Goal: Browse casually

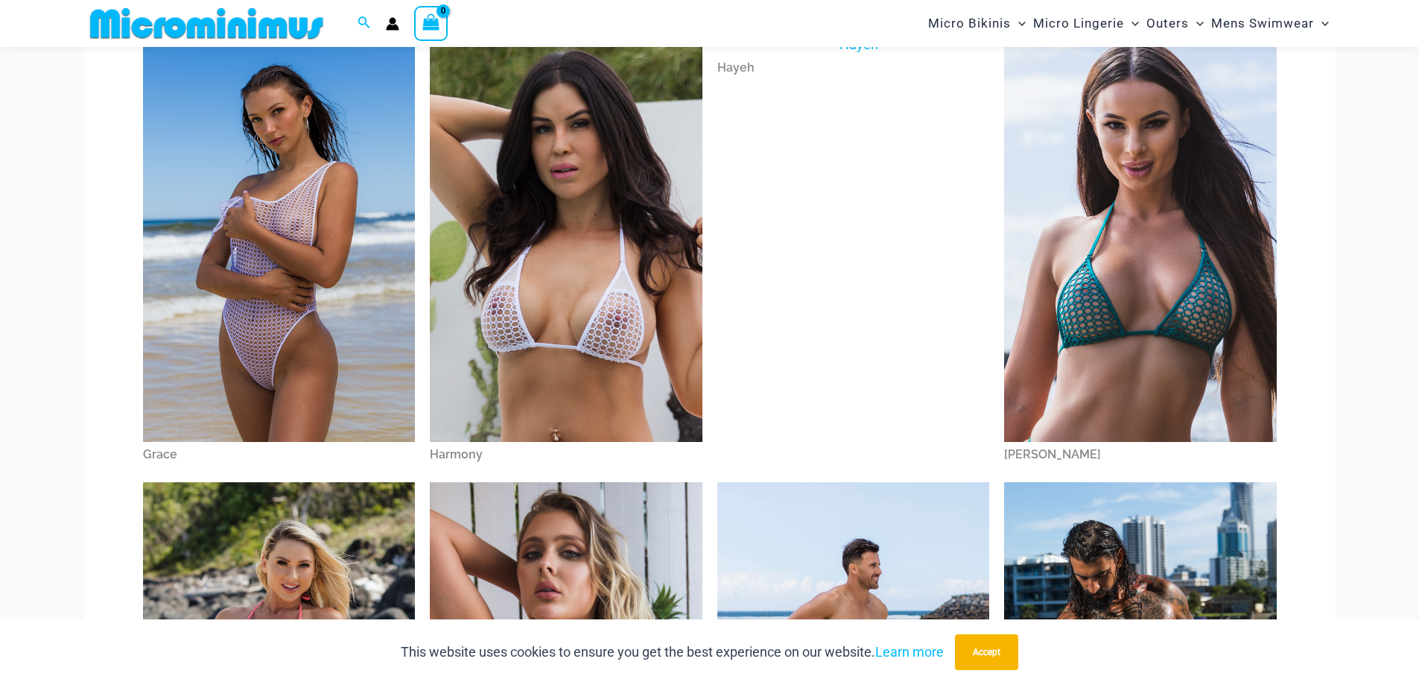
scroll to position [1185, 0]
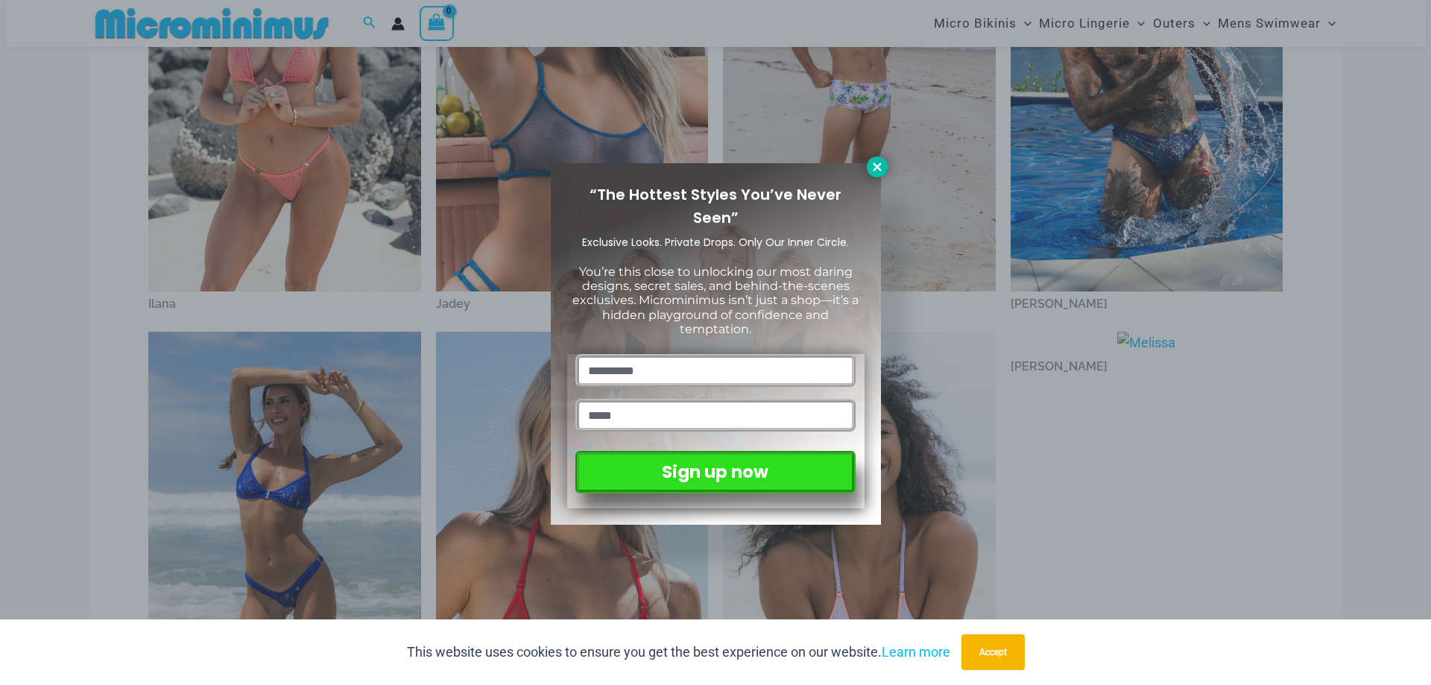
click at [882, 166] on icon at bounding box center [876, 166] width 13 height 13
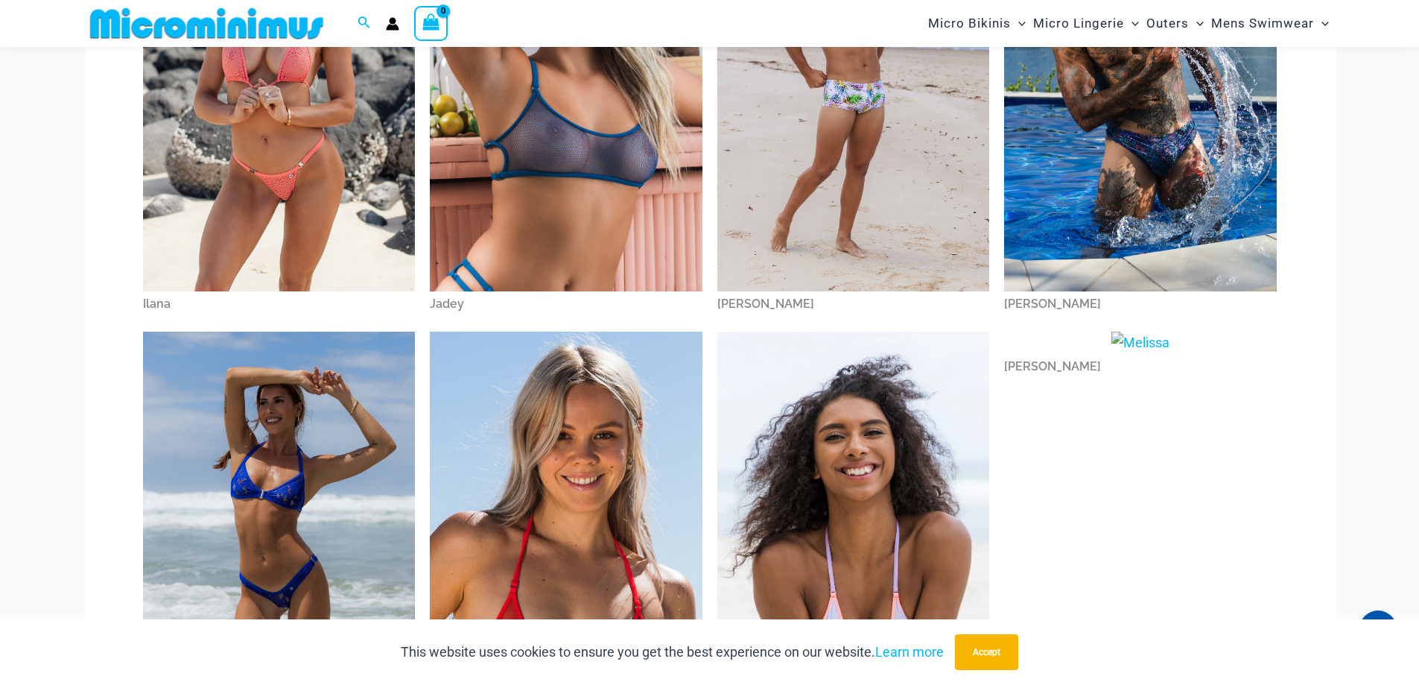
scroll to position [1784, 0]
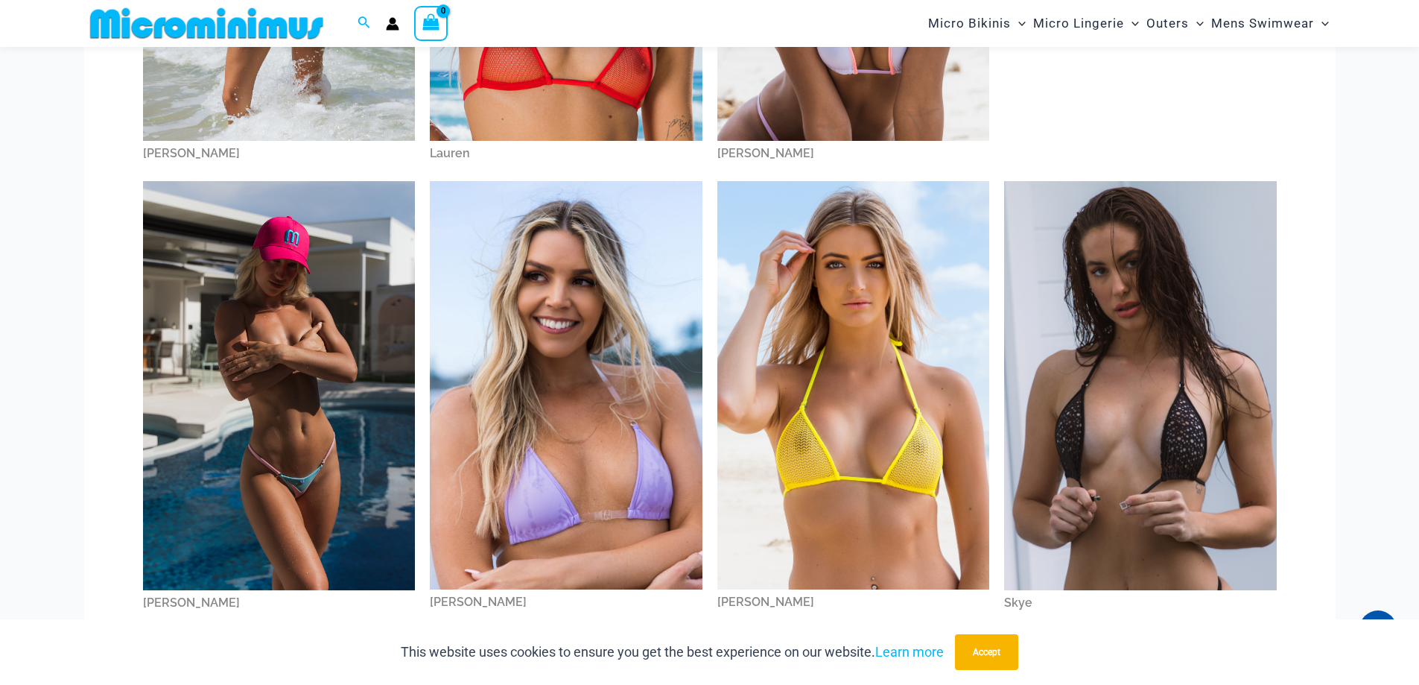
click at [279, 455] on img at bounding box center [279, 385] width 273 height 408
click at [835, 397] on img at bounding box center [854, 385] width 273 height 408
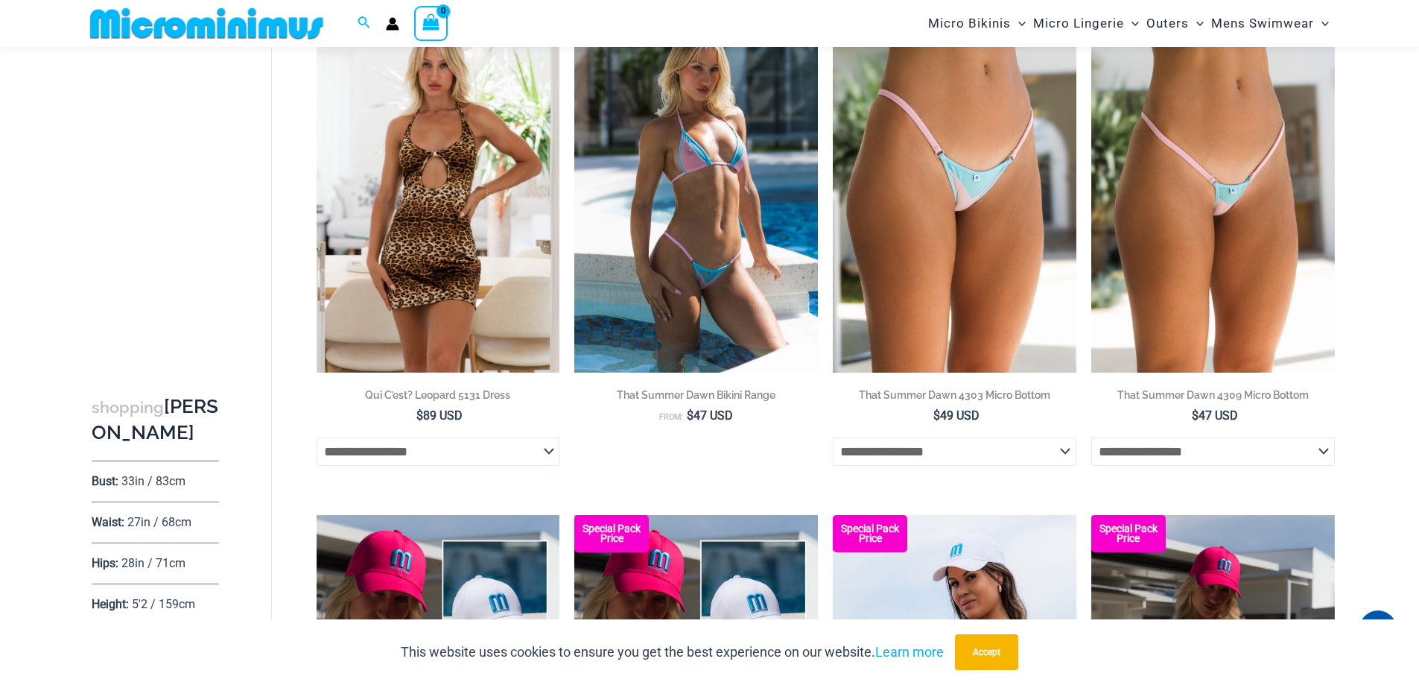
scroll to position [1784, 0]
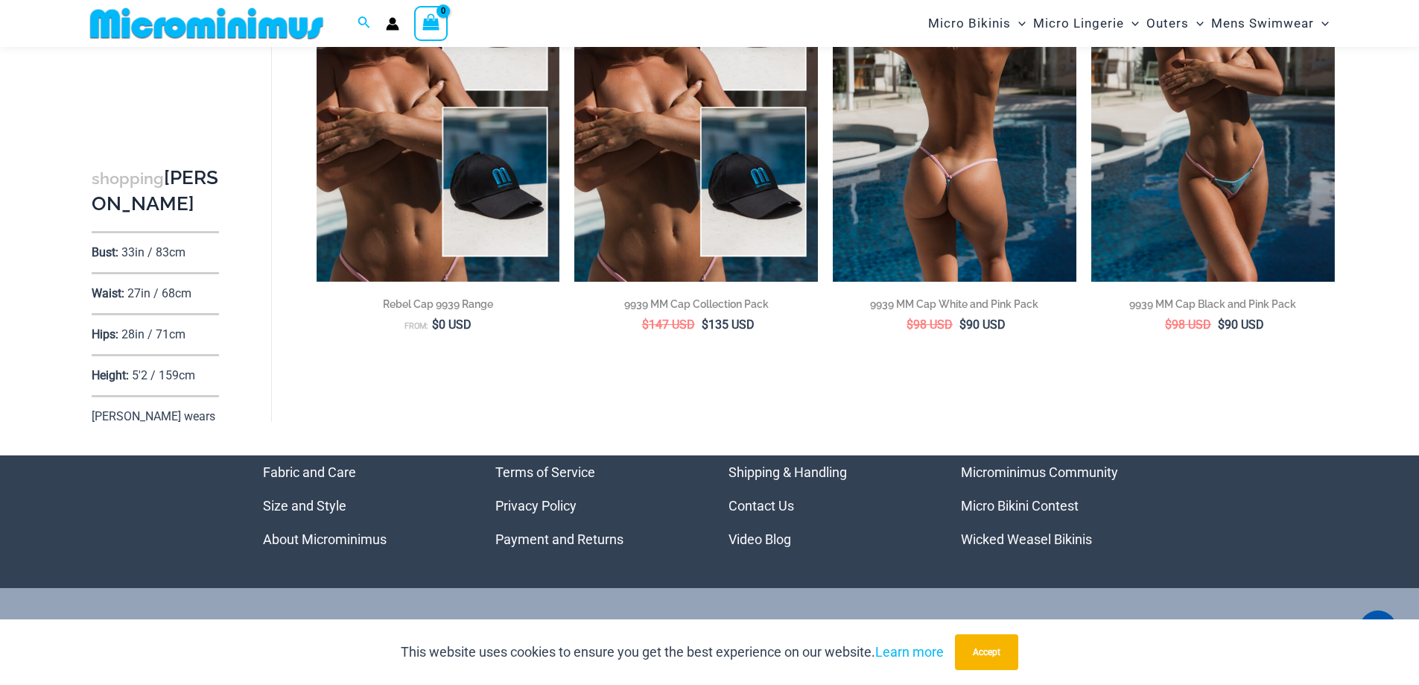
click at [990, 168] on img at bounding box center [955, 98] width 244 height 365
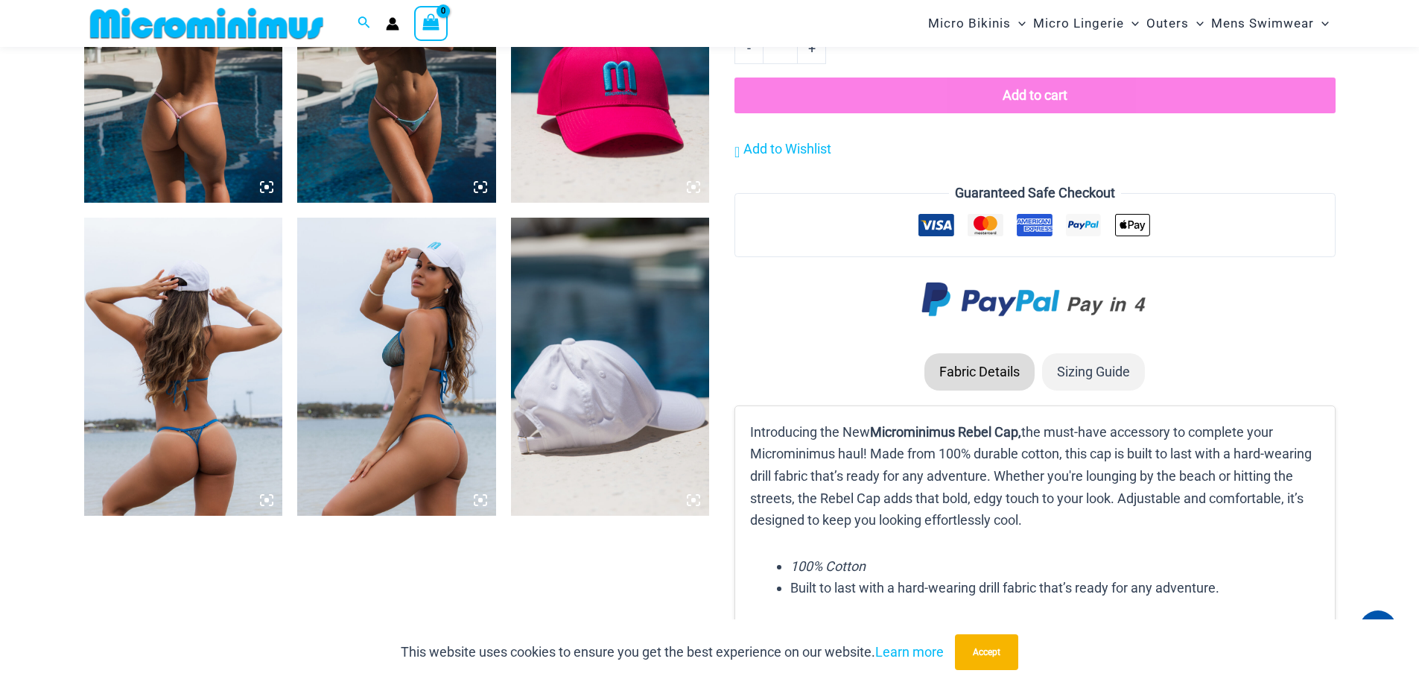
scroll to position [1784, 0]
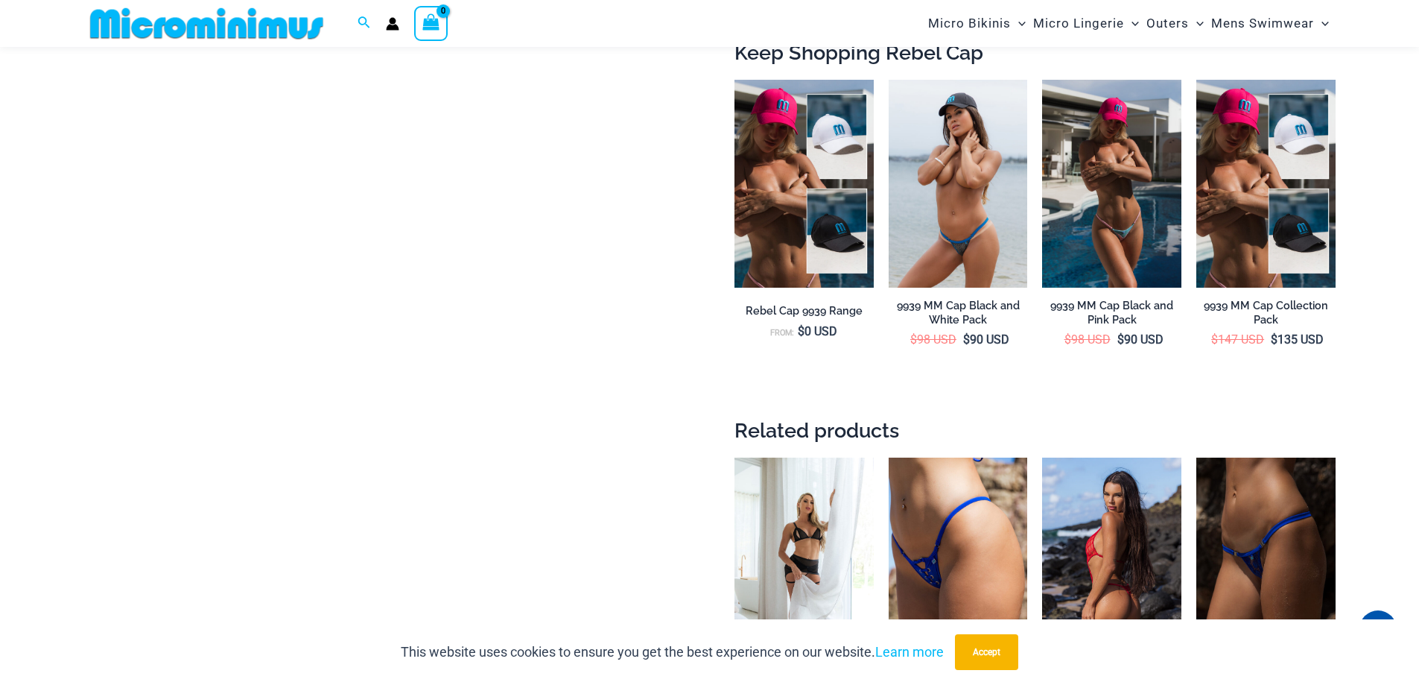
click at [1147, 556] on img at bounding box center [1111, 562] width 139 height 209
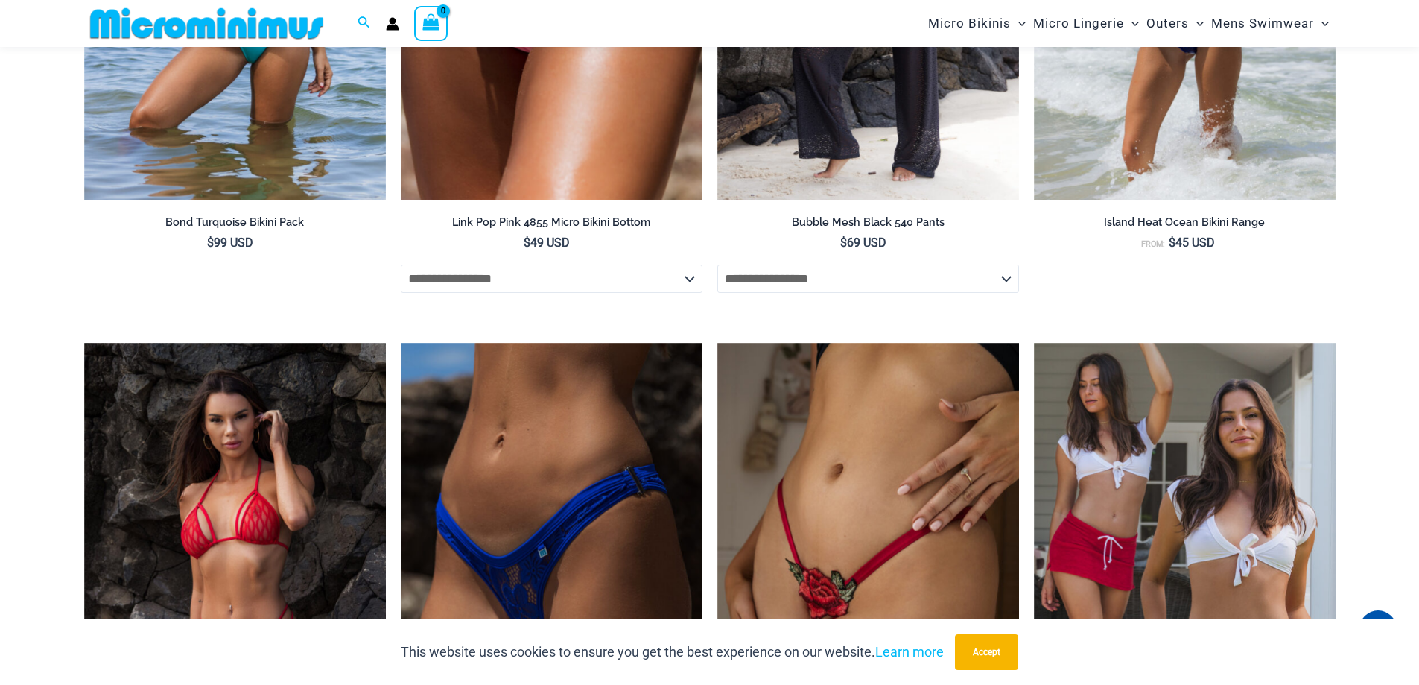
scroll to position [5978, 0]
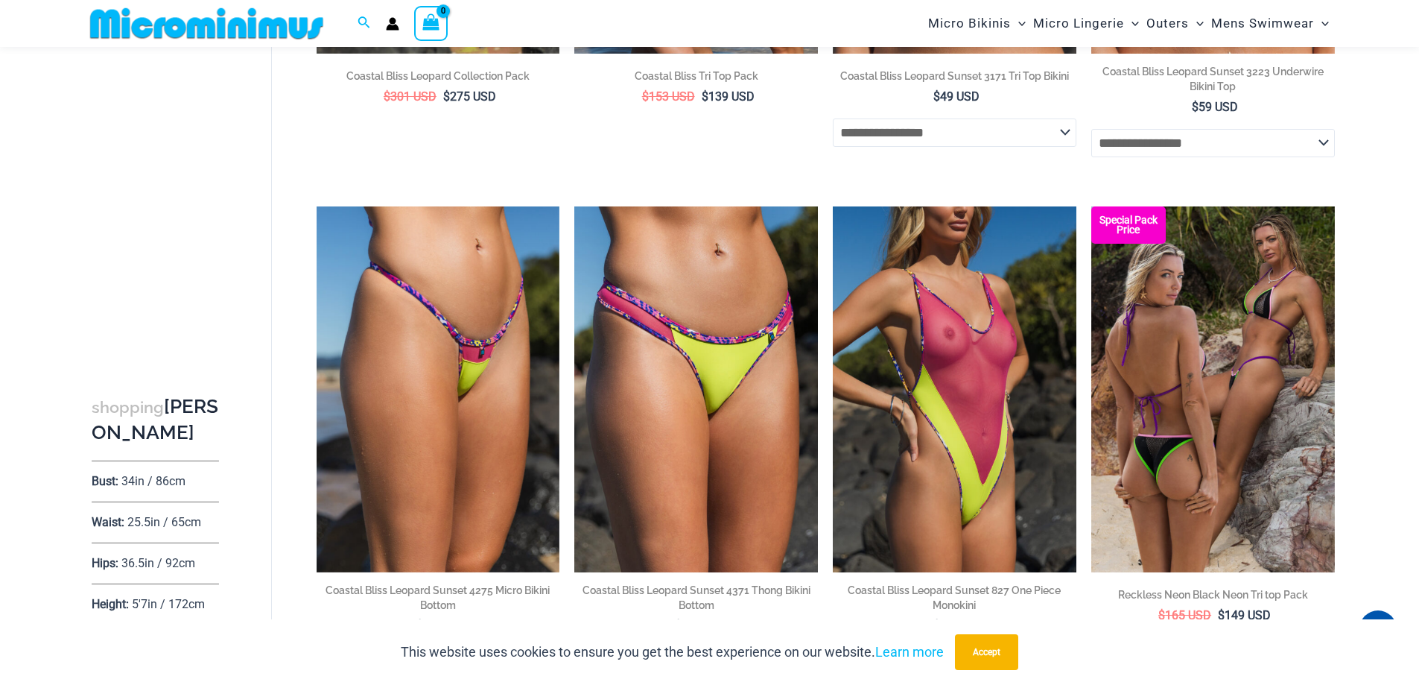
scroll to position [3581, 0]
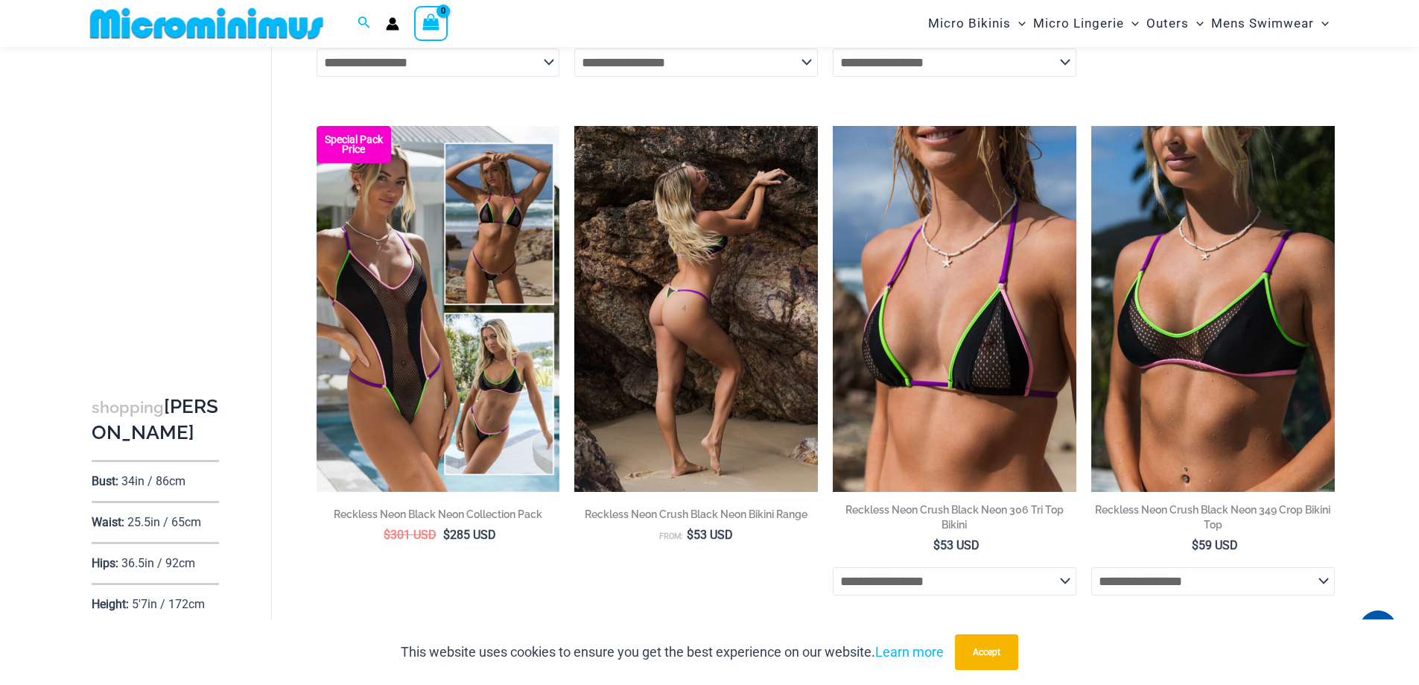
click at [728, 326] on img at bounding box center [697, 308] width 244 height 365
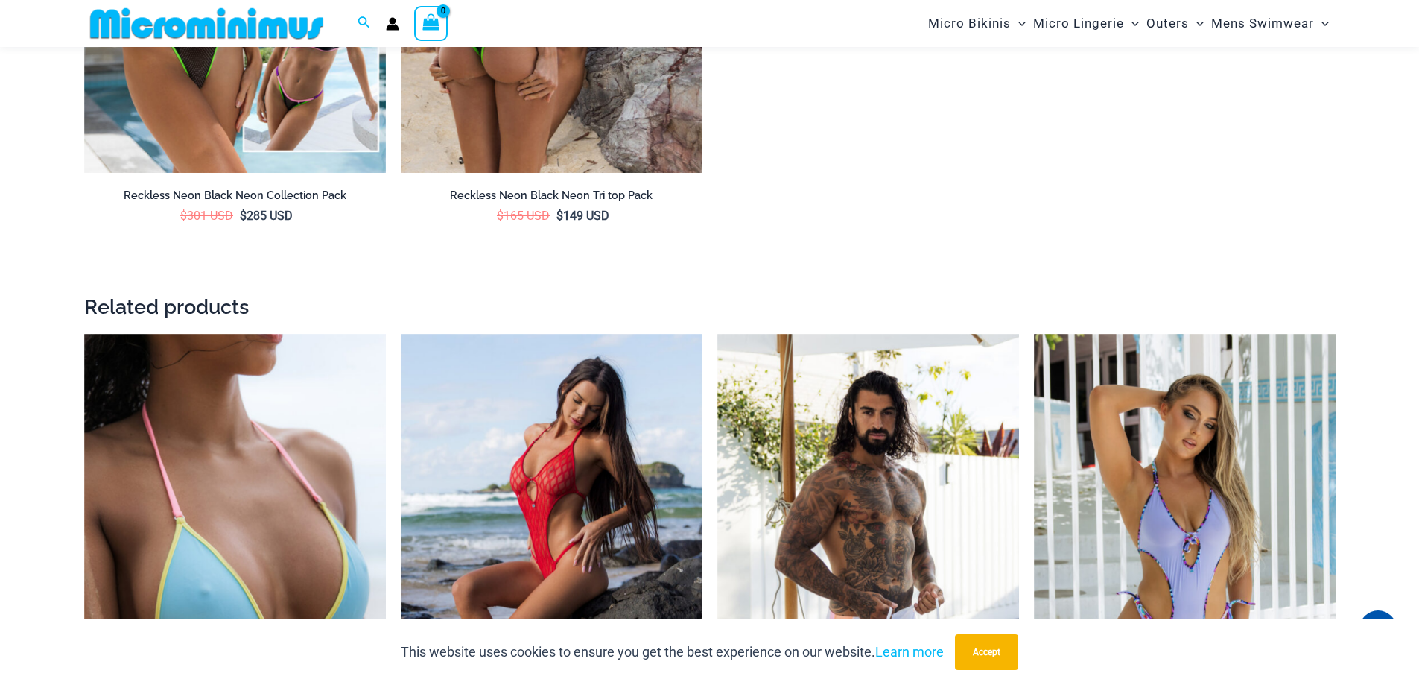
scroll to position [3581, 0]
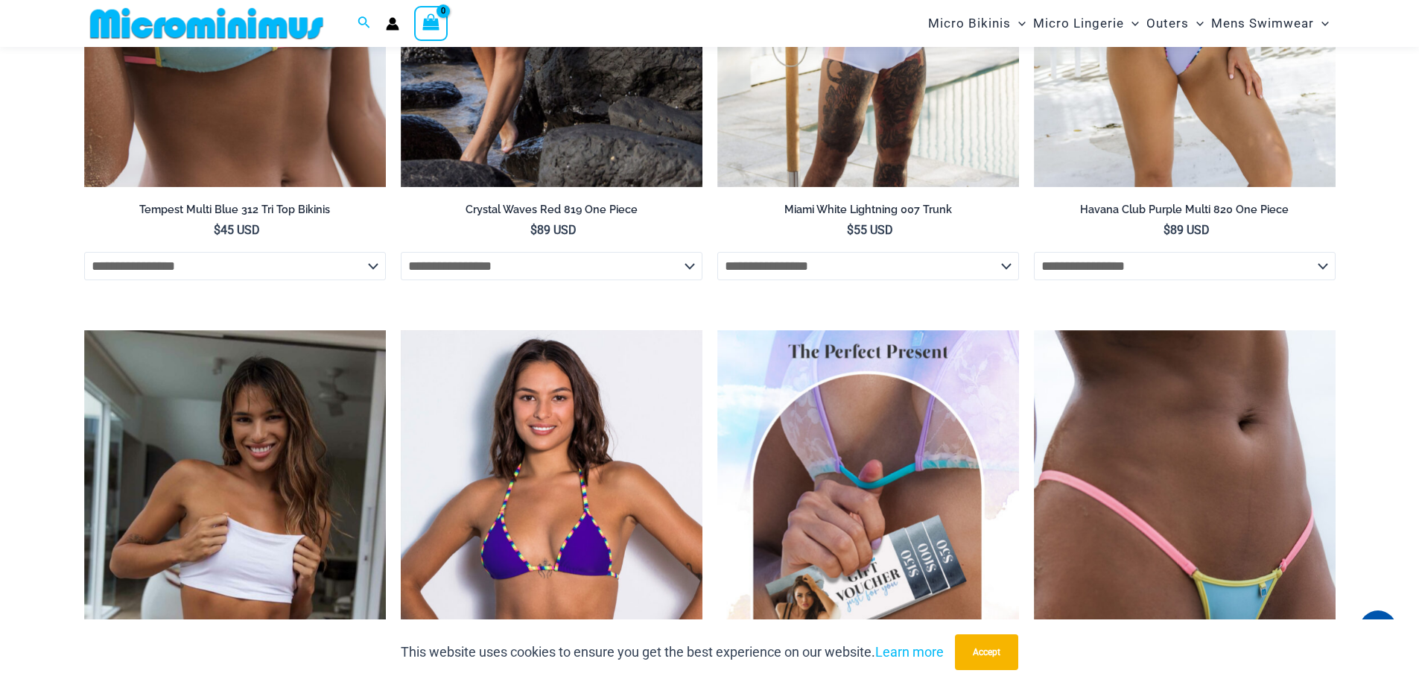
click at [602, 443] on img at bounding box center [552, 556] width 302 height 453
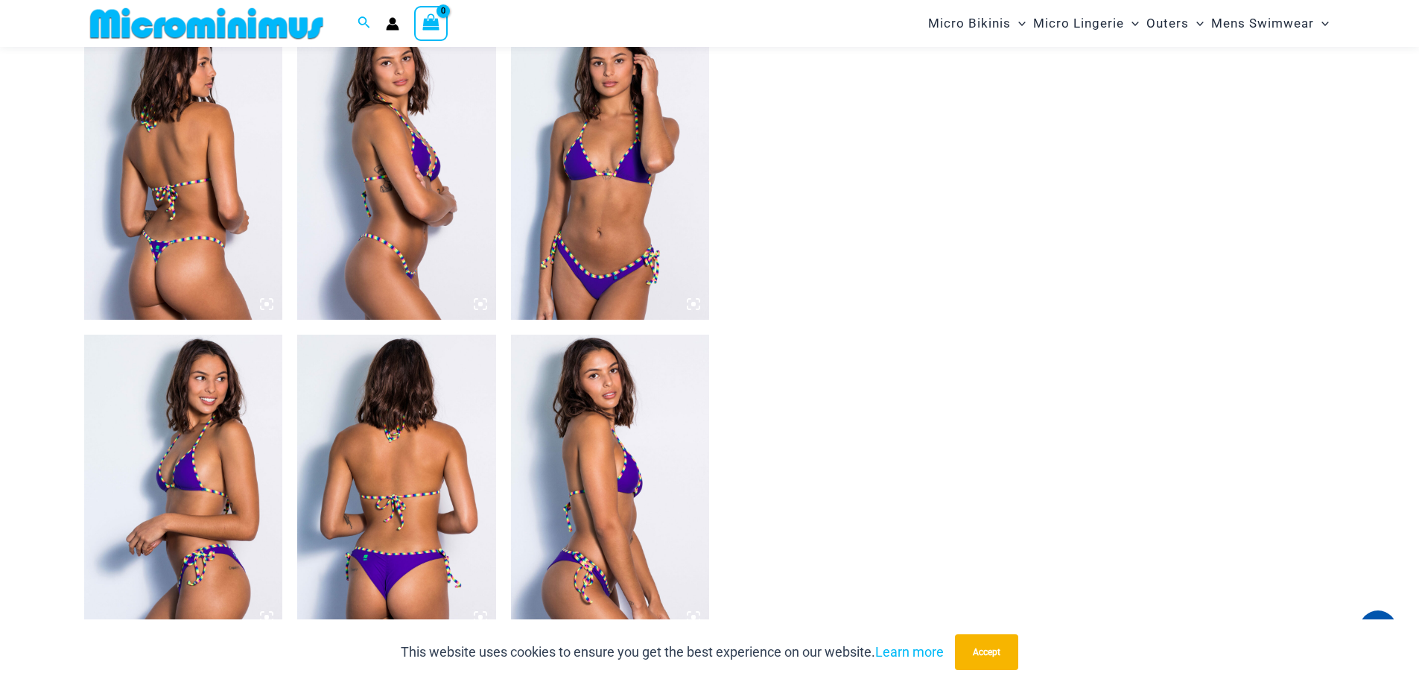
scroll to position [2248, 0]
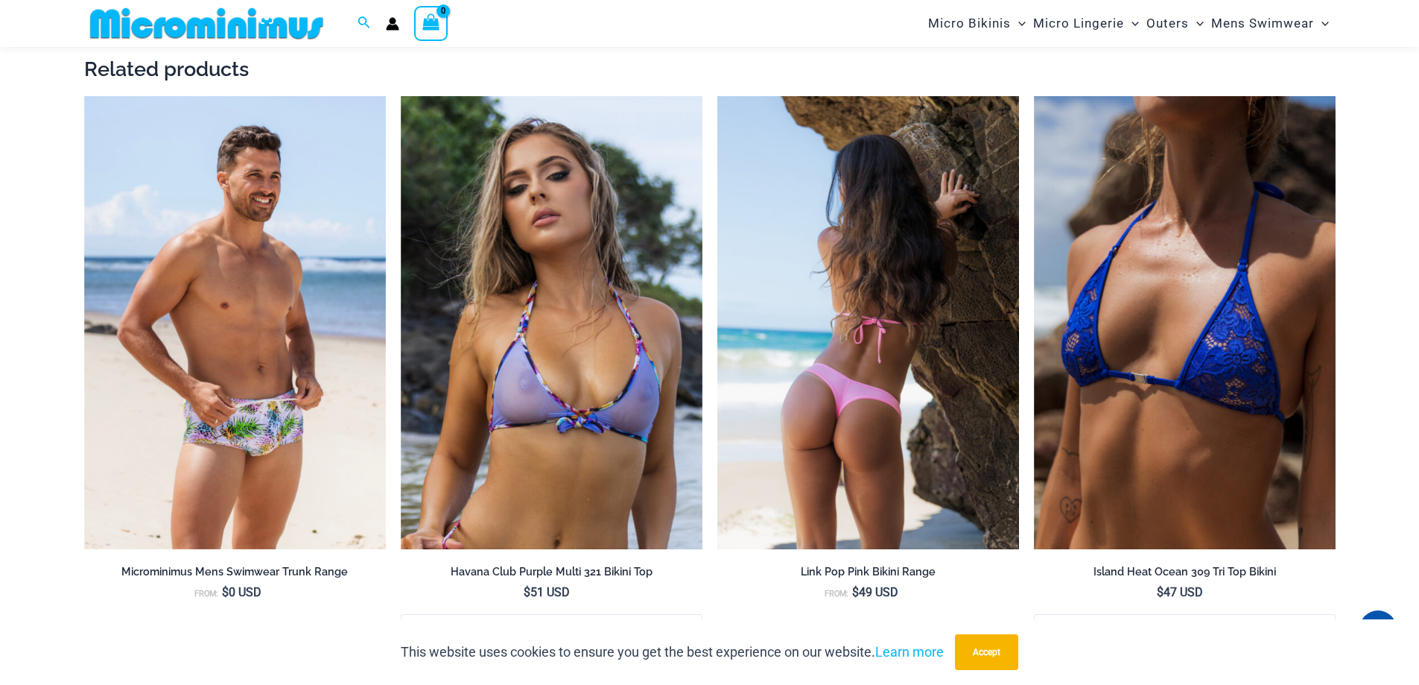
click at [930, 415] on img at bounding box center [869, 322] width 302 height 453
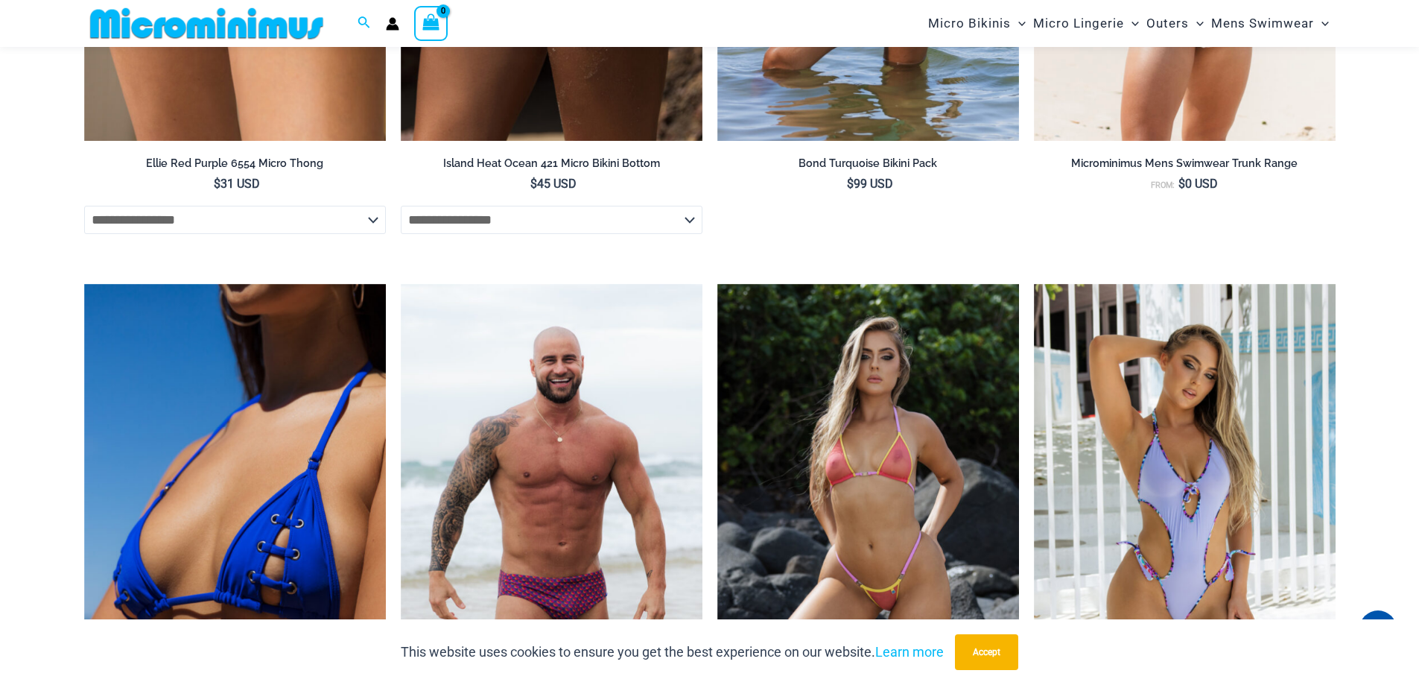
scroll to position [5975, 0]
